Goal: Communication & Community: Answer question/provide support

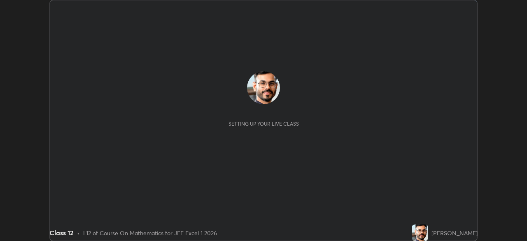
scroll to position [241, 527]
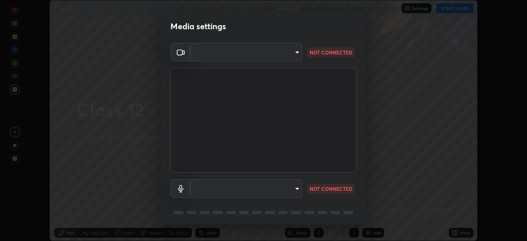
type input "7db3104c3122a209b332b64619111aa91615a24fb0de166504fa5909fce8eb30"
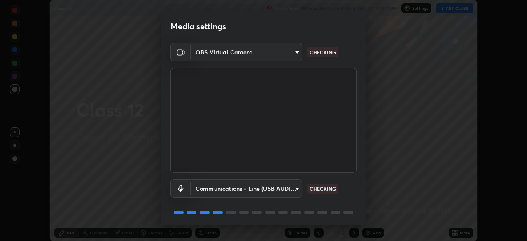
scroll to position [29, 0]
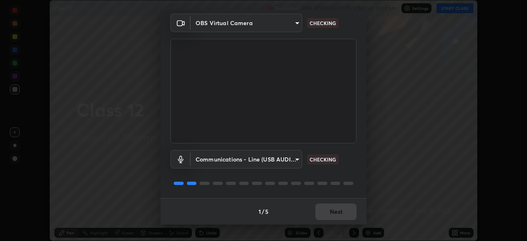
click at [292, 162] on body "Erase all Class 12 Recording WAS SCHEDULED TO START AT 11:00 AM Settings START …" at bounding box center [263, 120] width 527 height 241
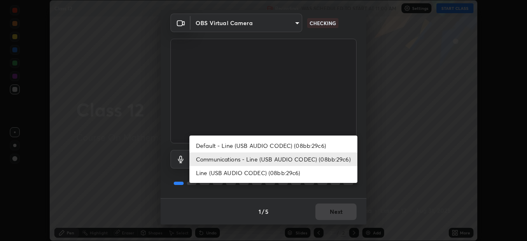
click at [294, 145] on li "Default - Line (USB AUDIO CODEC) (08bb:29c6)" at bounding box center [274, 146] width 168 height 14
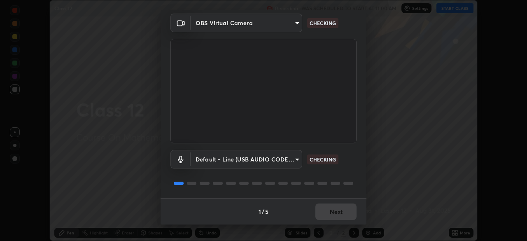
click at [288, 160] on body "Erase all Class 12 Recording WAS SCHEDULED TO START AT 11:00 AM Settings START …" at bounding box center [263, 120] width 527 height 241
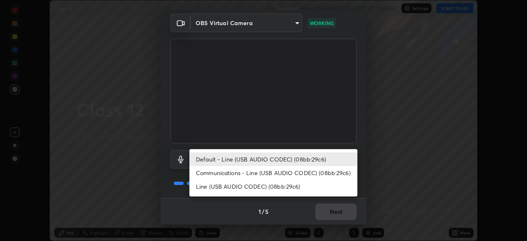
click at [281, 172] on li "Communications - Line (USB AUDIO CODEC) (08bb:29c6)" at bounding box center [274, 173] width 168 height 14
type input "communications"
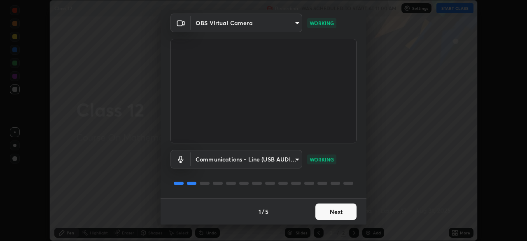
click at [339, 213] on button "Next" at bounding box center [336, 212] width 41 height 16
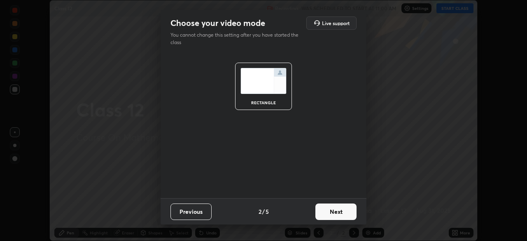
scroll to position [0, 0]
click at [345, 210] on button "Next" at bounding box center [336, 212] width 41 height 16
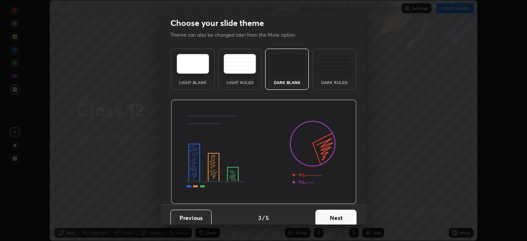
click at [346, 214] on button "Next" at bounding box center [336, 218] width 41 height 16
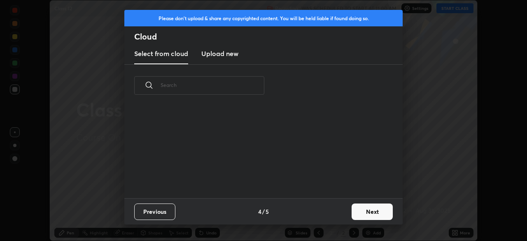
click at [365, 212] on button "Next" at bounding box center [372, 212] width 41 height 16
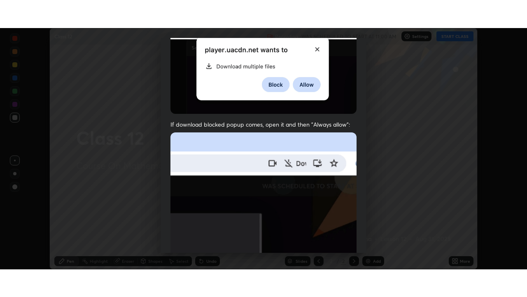
scroll to position [197, 0]
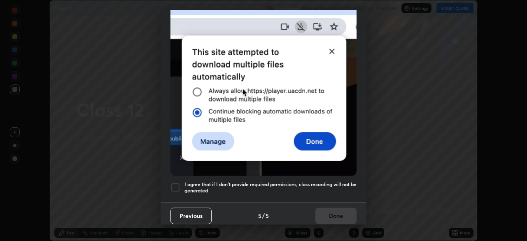
click at [314, 181] on h5 "I agree that if I don't provide required permissions, class recording will not …" at bounding box center [271, 187] width 172 height 13
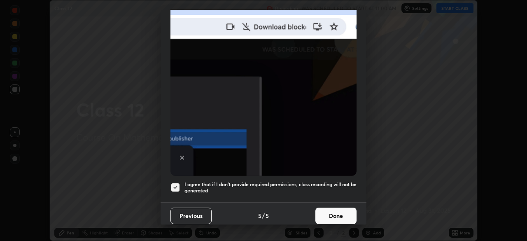
click at [336, 212] on button "Done" at bounding box center [336, 216] width 41 height 16
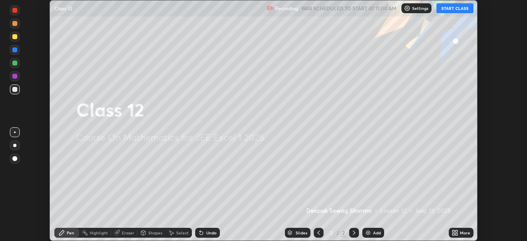
click at [457, 231] on icon at bounding box center [457, 231] width 2 height 2
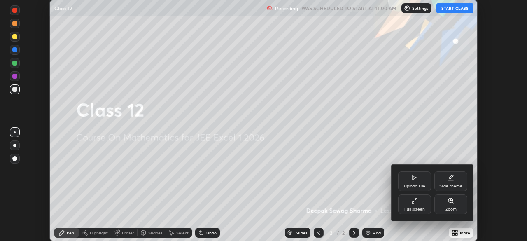
click at [419, 213] on div "Full screen" at bounding box center [415, 205] width 33 height 20
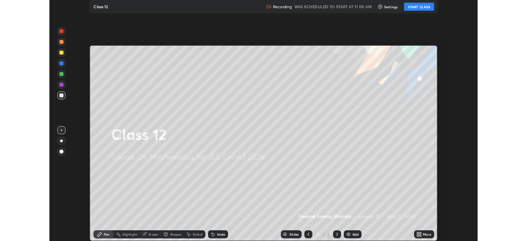
scroll to position [297, 527]
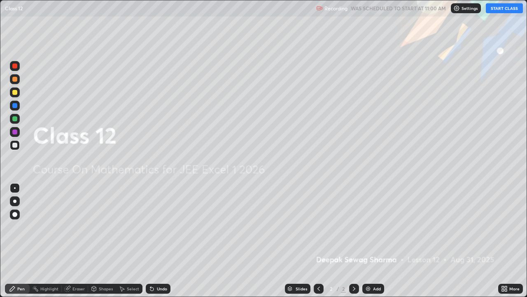
click at [504, 7] on button "START CLASS" at bounding box center [504, 8] width 37 height 10
click at [353, 241] on icon at bounding box center [354, 288] width 2 height 4
click at [370, 241] on img at bounding box center [368, 288] width 7 height 7
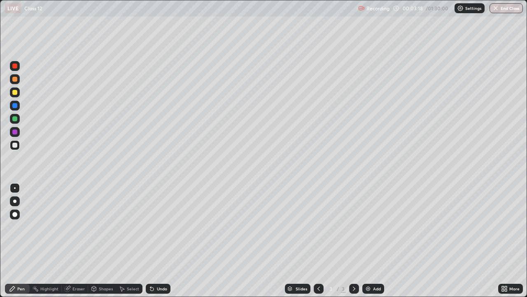
click at [16, 92] on div at bounding box center [14, 92] width 5 height 5
click at [14, 80] on div at bounding box center [14, 79] width 5 height 5
click at [16, 116] on div at bounding box center [15, 119] width 10 height 10
click at [370, 241] on img at bounding box center [368, 288] width 7 height 7
click at [319, 241] on icon at bounding box center [319, 288] width 7 height 7
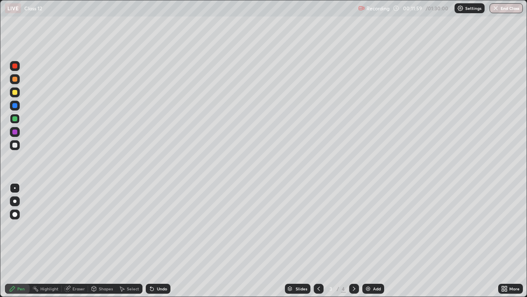
click at [354, 241] on icon at bounding box center [354, 288] width 2 height 4
click at [14, 146] on div at bounding box center [14, 145] width 5 height 5
click at [13, 146] on div at bounding box center [14, 145] width 5 height 5
click at [15, 93] on div at bounding box center [14, 92] width 5 height 5
click at [16, 146] on div at bounding box center [14, 145] width 5 height 5
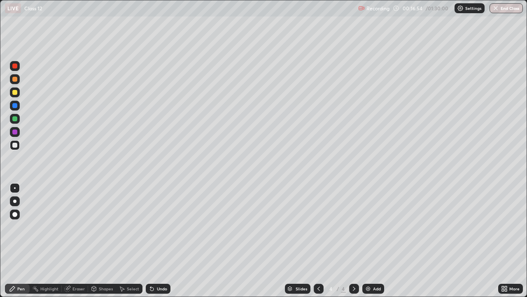
click at [369, 241] on img at bounding box center [368, 288] width 7 height 7
click at [13, 119] on div at bounding box center [14, 118] width 5 height 5
click at [153, 241] on icon at bounding box center [152, 288] width 7 height 7
click at [15, 145] on div at bounding box center [14, 145] width 5 height 5
click at [99, 241] on div "Shapes" at bounding box center [106, 288] width 14 height 4
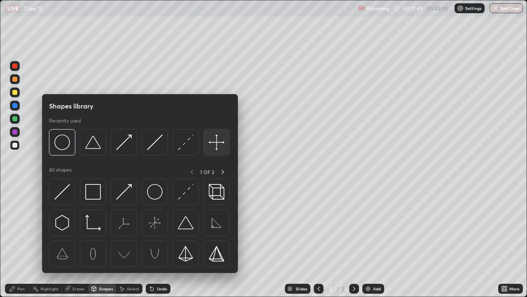
click at [216, 148] on img at bounding box center [217, 142] width 16 height 16
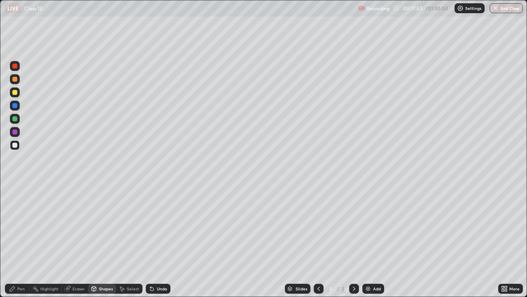
click at [11, 241] on icon at bounding box center [12, 288] width 5 height 5
click at [15, 93] on div at bounding box center [14, 92] width 5 height 5
click at [99, 241] on div "Shapes" at bounding box center [106, 288] width 14 height 4
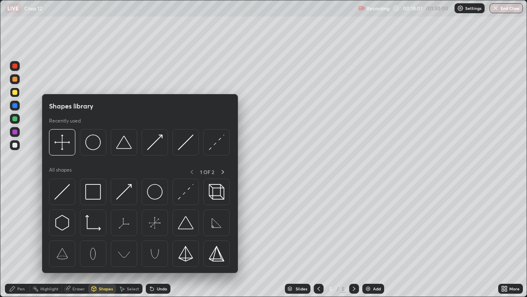
click at [19, 241] on div "Pen" at bounding box center [20, 288] width 7 height 4
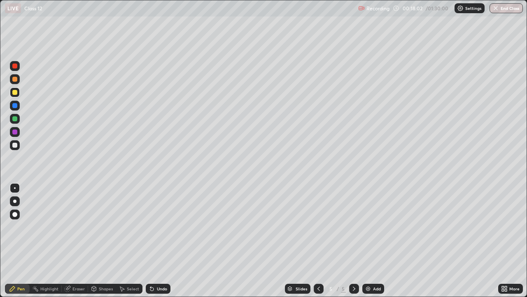
click at [12, 128] on div at bounding box center [15, 132] width 10 height 10
click at [16, 92] on div at bounding box center [14, 92] width 5 height 5
click at [30, 241] on div "Highlight" at bounding box center [46, 288] width 32 height 16
click at [37, 241] on div "Highlight" at bounding box center [46, 288] width 32 height 16
click at [16, 241] on div "Pen" at bounding box center [17, 289] width 25 height 10
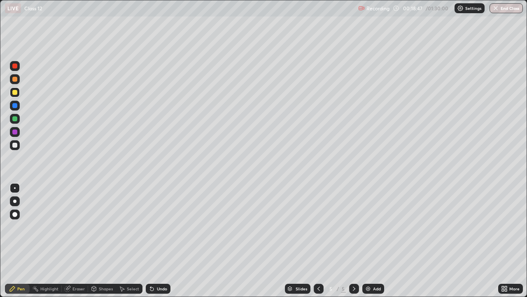
click at [15, 80] on div at bounding box center [14, 79] width 5 height 5
click at [74, 241] on div "Eraser" at bounding box center [79, 288] width 12 height 4
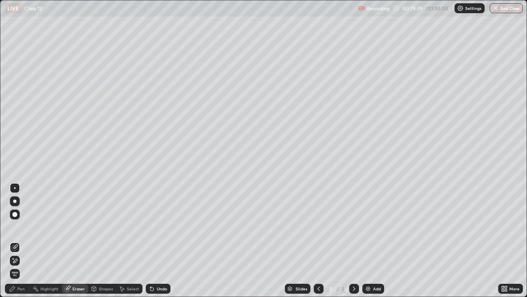
click at [16, 241] on div "Pen" at bounding box center [17, 289] width 25 height 10
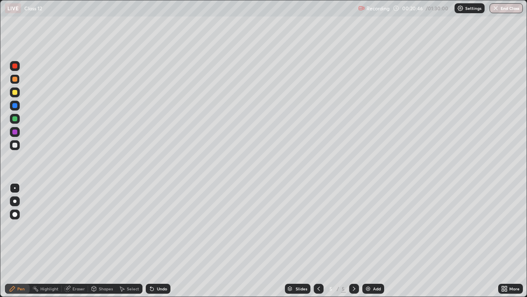
click at [157, 241] on div "Undo" at bounding box center [158, 289] width 25 height 10
click at [164, 241] on div "Undo" at bounding box center [158, 289] width 25 height 10
click at [99, 241] on div "Shapes" at bounding box center [106, 288] width 14 height 4
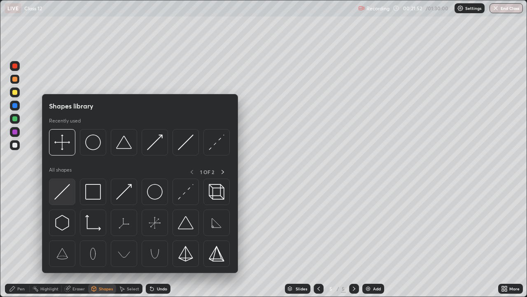
click at [65, 190] on img at bounding box center [62, 192] width 16 height 16
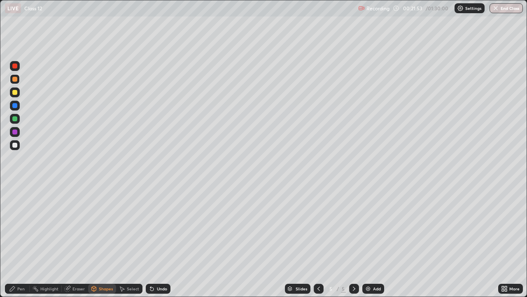
click at [14, 119] on div at bounding box center [14, 118] width 5 height 5
click at [155, 241] on div "Undo" at bounding box center [158, 289] width 25 height 10
click at [13, 241] on icon at bounding box center [12, 288] width 7 height 7
click at [16, 90] on div at bounding box center [15, 92] width 10 height 10
click at [352, 241] on div at bounding box center [354, 289] width 10 height 10
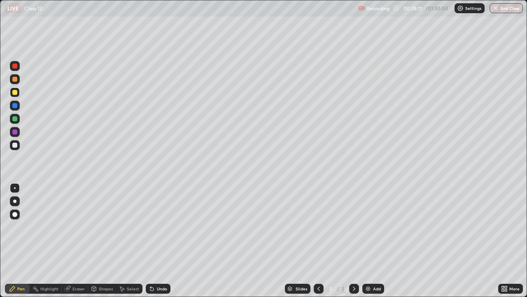
click at [371, 241] on img at bounding box center [368, 288] width 7 height 7
click at [158, 241] on div "Undo" at bounding box center [162, 288] width 10 height 4
click at [157, 241] on div "Undo" at bounding box center [162, 288] width 10 height 4
click at [321, 241] on div at bounding box center [319, 289] width 10 height 10
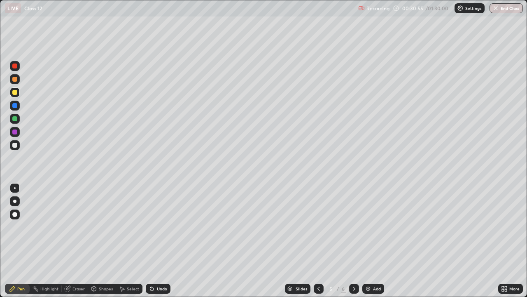
click at [15, 117] on div at bounding box center [14, 118] width 5 height 5
click at [352, 241] on icon at bounding box center [354, 288] width 7 height 7
click at [14, 120] on div at bounding box center [14, 118] width 5 height 5
click at [15, 78] on div at bounding box center [14, 79] width 5 height 5
click at [16, 107] on div at bounding box center [14, 105] width 5 height 5
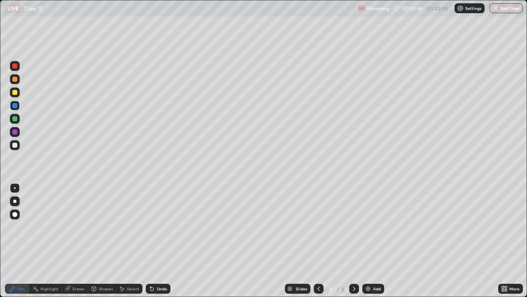
click at [317, 241] on icon at bounding box center [319, 288] width 7 height 7
click at [349, 241] on div at bounding box center [354, 289] width 10 height 10
click at [322, 241] on div at bounding box center [319, 289] width 10 height 10
click at [353, 241] on icon at bounding box center [354, 288] width 7 height 7
click at [319, 241] on div at bounding box center [319, 289] width 10 height 10
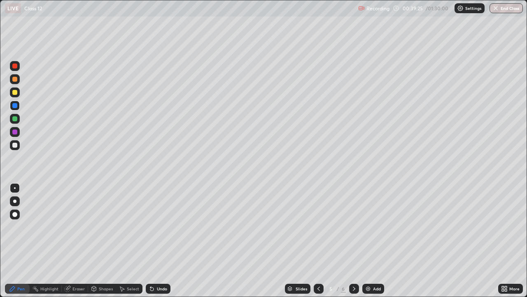
click at [354, 241] on icon at bounding box center [354, 288] width 7 height 7
click at [318, 241] on icon at bounding box center [319, 288] width 7 height 7
click at [354, 241] on icon at bounding box center [354, 288] width 7 height 7
click at [354, 241] on icon at bounding box center [354, 288] width 2 height 4
click at [369, 241] on img at bounding box center [368, 288] width 7 height 7
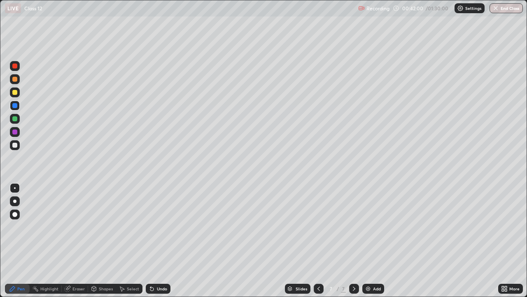
click at [14, 92] on div at bounding box center [14, 92] width 5 height 5
click at [13, 145] on div at bounding box center [14, 145] width 5 height 5
click at [14, 92] on div at bounding box center [14, 92] width 5 height 5
click at [352, 241] on icon at bounding box center [354, 288] width 7 height 7
click at [371, 241] on img at bounding box center [368, 288] width 7 height 7
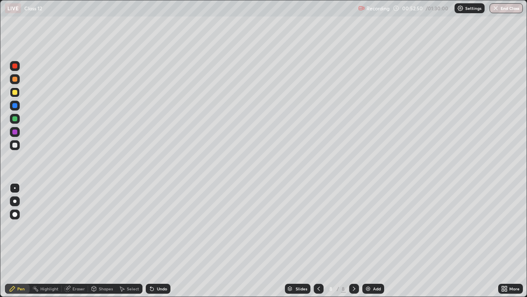
click at [15, 92] on div at bounding box center [14, 92] width 5 height 5
click at [15, 95] on div at bounding box center [15, 92] width 10 height 10
click at [353, 241] on icon at bounding box center [354, 288] width 7 height 7
click at [370, 241] on img at bounding box center [368, 288] width 7 height 7
click at [15, 92] on div at bounding box center [14, 92] width 5 height 5
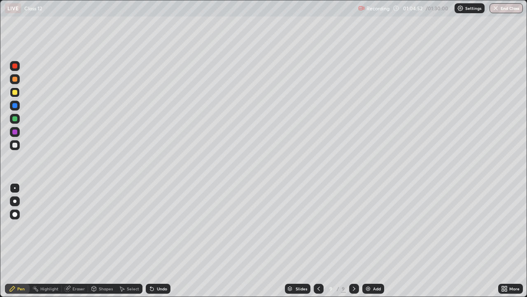
click at [95, 241] on icon at bounding box center [94, 288] width 5 height 5
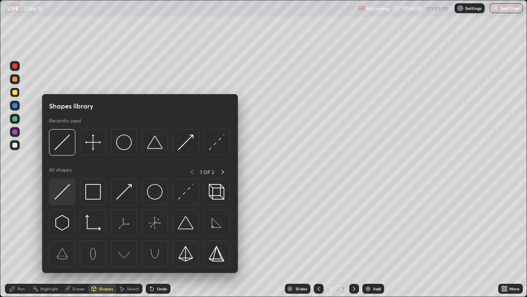
click at [66, 192] on img at bounding box center [62, 192] width 16 height 16
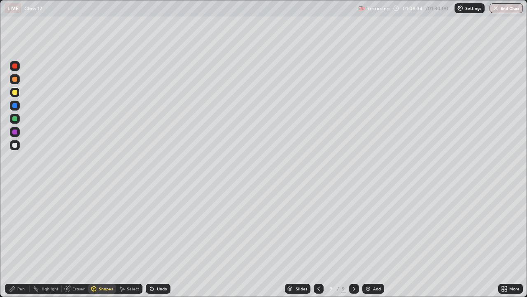
click at [15, 120] on div at bounding box center [14, 118] width 5 height 5
click at [16, 241] on div "Pen" at bounding box center [17, 289] width 25 height 10
click at [159, 241] on div "Undo" at bounding box center [162, 288] width 10 height 4
click at [158, 241] on div "Undo" at bounding box center [158, 289] width 25 height 10
click at [150, 241] on icon at bounding box center [150, 286] width 1 height 1
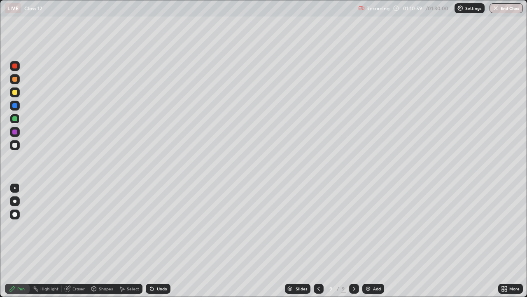
click at [14, 94] on div at bounding box center [14, 92] width 5 height 5
click at [354, 241] on icon at bounding box center [354, 288] width 7 height 7
click at [373, 241] on div "Add" at bounding box center [374, 289] width 22 height 10
click at [14, 80] on div at bounding box center [14, 79] width 5 height 5
click at [318, 241] on icon at bounding box center [318, 288] width 7 height 7
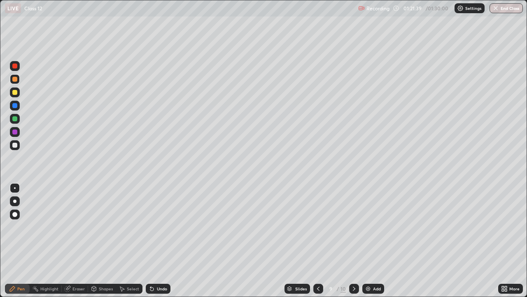
click at [354, 241] on icon at bounding box center [354, 288] width 7 height 7
click at [11, 147] on div at bounding box center [15, 145] width 10 height 10
click at [100, 241] on div "Shapes" at bounding box center [106, 288] width 14 height 4
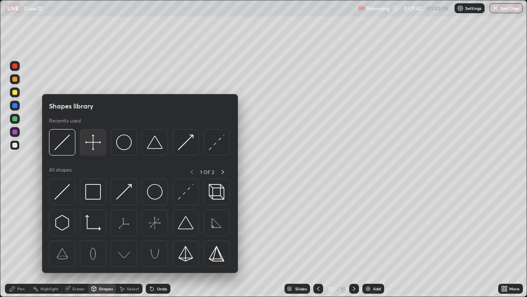
click at [94, 147] on img at bounding box center [93, 142] width 16 height 16
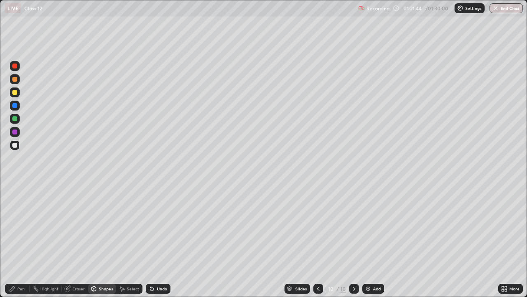
click at [14, 241] on icon at bounding box center [12, 288] width 5 height 5
click at [15, 118] on div at bounding box center [14, 118] width 5 height 5
click at [98, 241] on div "Shapes" at bounding box center [102, 289] width 28 height 10
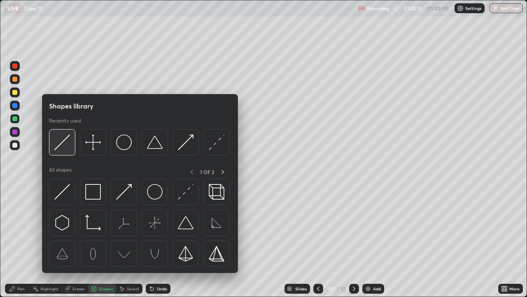
click at [66, 146] on img at bounding box center [62, 142] width 16 height 16
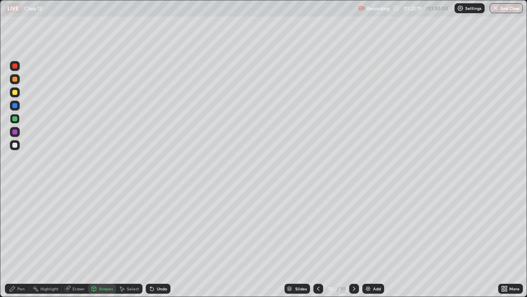
click at [14, 131] on div at bounding box center [14, 131] width 5 height 5
click at [15, 241] on icon at bounding box center [12, 288] width 7 height 7
click at [14, 145] on div at bounding box center [14, 145] width 5 height 5
click at [96, 241] on icon at bounding box center [94, 288] width 7 height 7
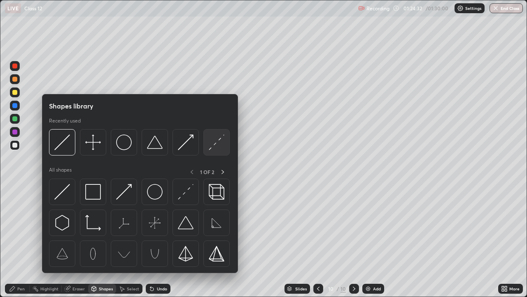
click at [216, 145] on img at bounding box center [217, 142] width 16 height 16
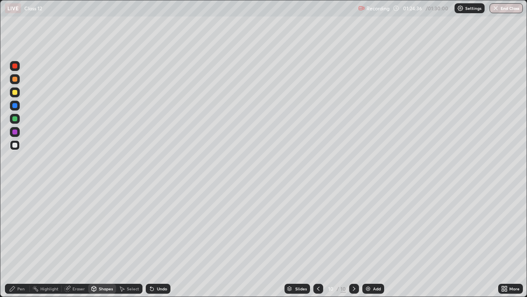
click at [12, 94] on div at bounding box center [14, 92] width 5 height 5
click at [13, 241] on icon at bounding box center [12, 288] width 5 height 5
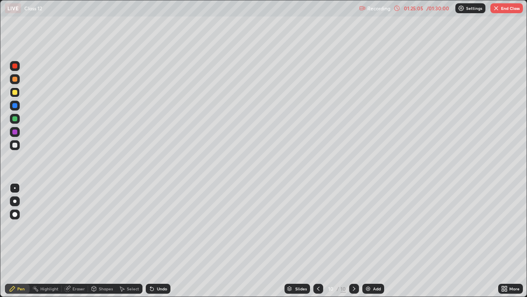
click at [15, 80] on div at bounding box center [14, 79] width 5 height 5
click at [497, 9] on img "button" at bounding box center [496, 8] width 7 height 7
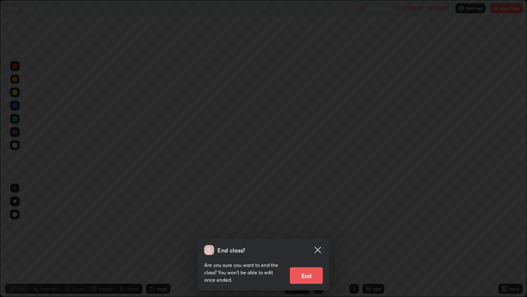
click at [301, 241] on button "End" at bounding box center [306, 275] width 33 height 16
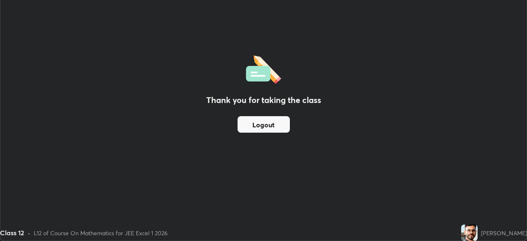
scroll to position [40970, 40683]
